Goal: Check status

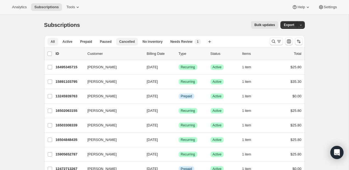
click at [124, 45] on button "Cancelled" at bounding box center [127, 42] width 22 height 8
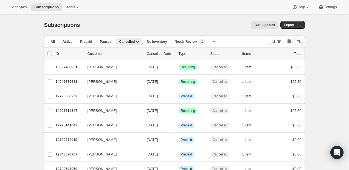
click at [218, 40] on icon "Sort the results" at bounding box center [298, 41] width 5 height 5
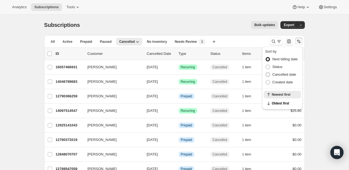
click at [218, 77] on span "Cancelled date" at bounding box center [284, 74] width 24 height 5
click at [218, 73] on input "Cancelled date" at bounding box center [265, 72] width 0 height 0
radio input "true"
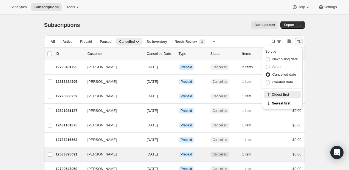
click at [214, 150] on div "[PERSON_NAME] 12583895091 [PERSON_NAME] [DATE] Info Prepaid Cancelled 1 item $0…" at bounding box center [174, 154] width 261 height 14
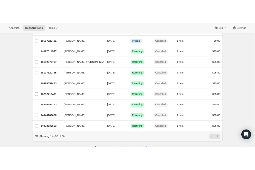
scroll to position [635, 0]
